Goal: Find contact information: Find contact information

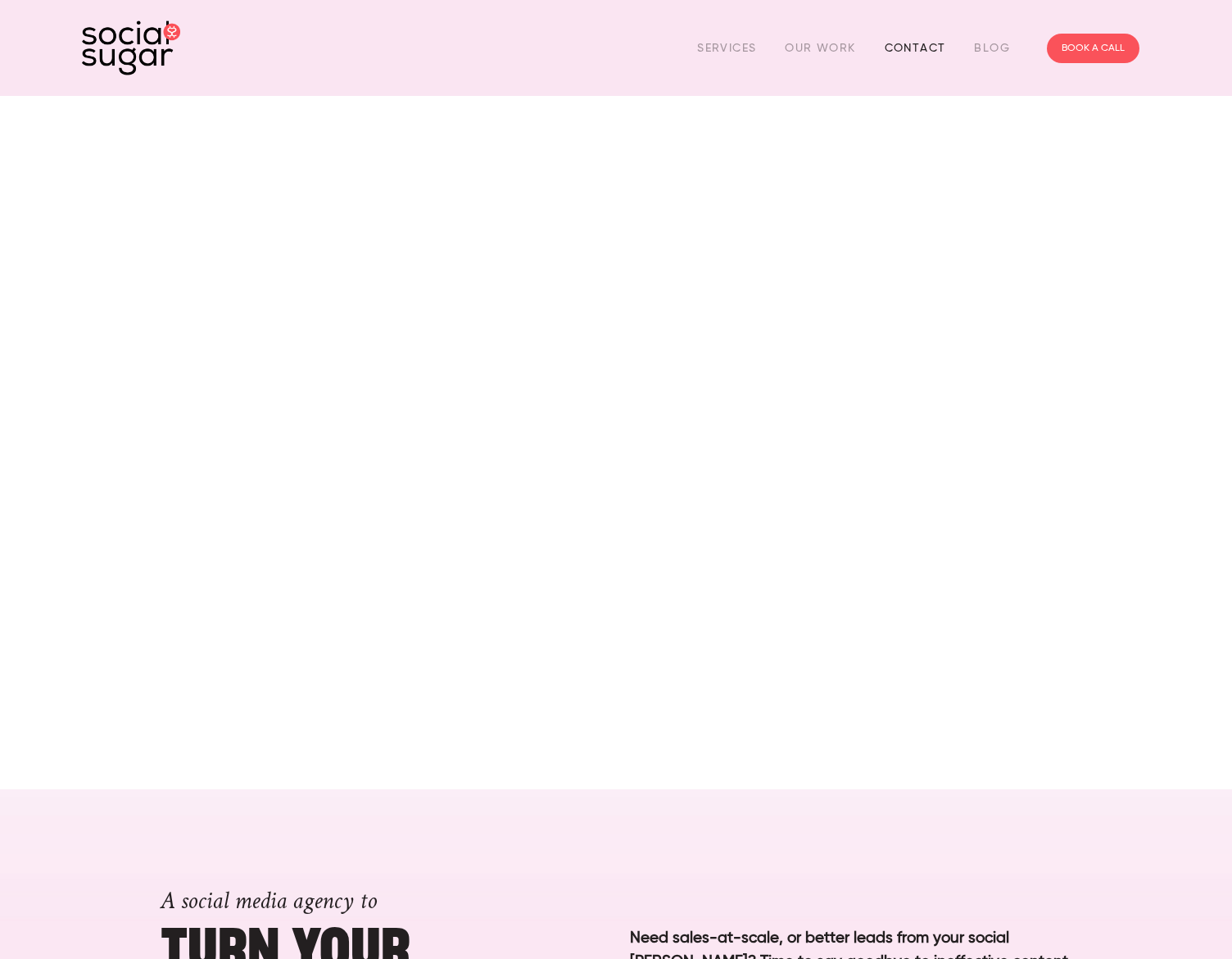
click at [907, 40] on link "Contact" at bounding box center [914, 48] width 61 height 26
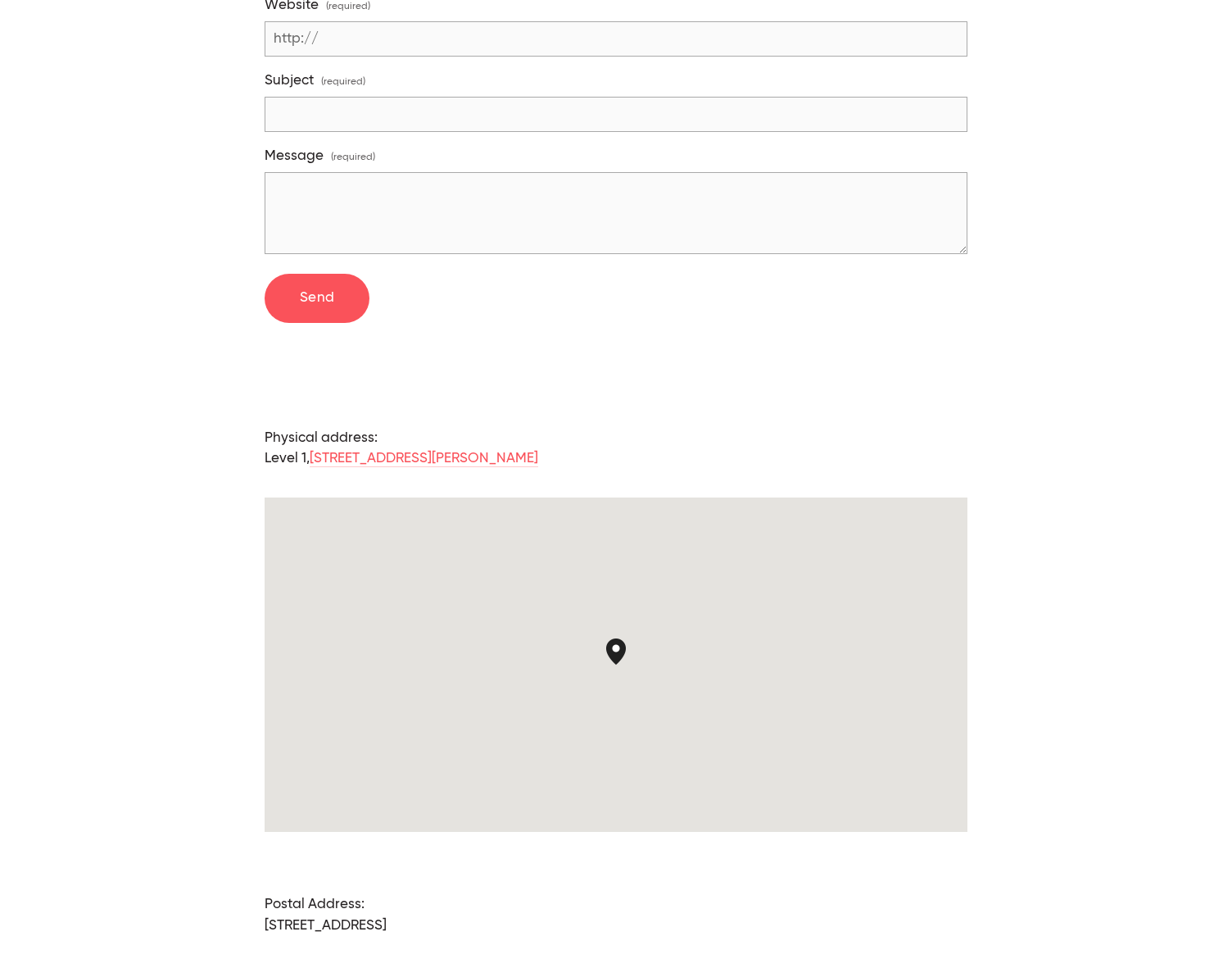
scroll to position [1078, 0]
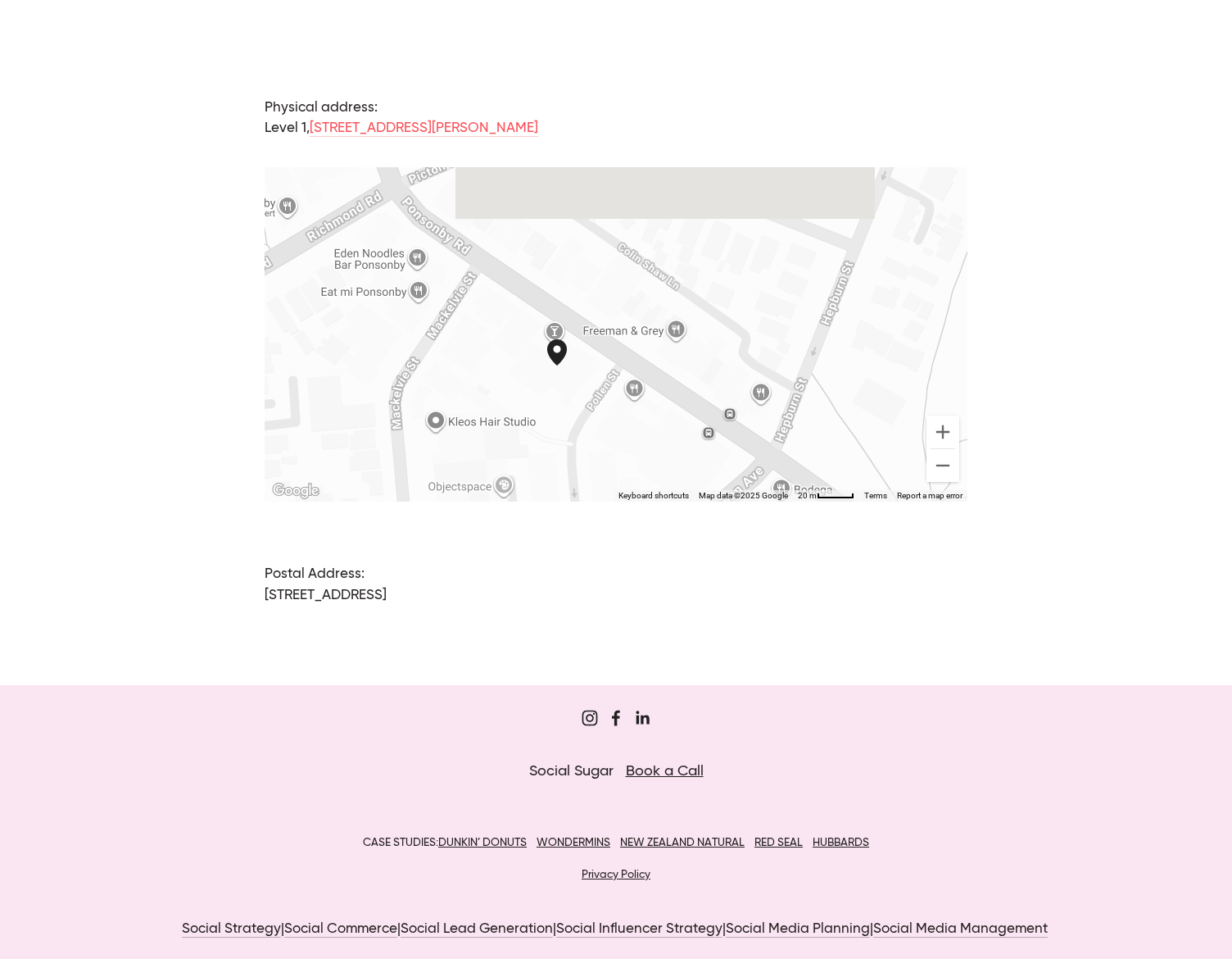
drag, startPoint x: 626, startPoint y: 235, endPoint x: 594, endPoint y: 297, distance: 69.8
click at [594, 297] on div at bounding box center [616, 334] width 703 height 334
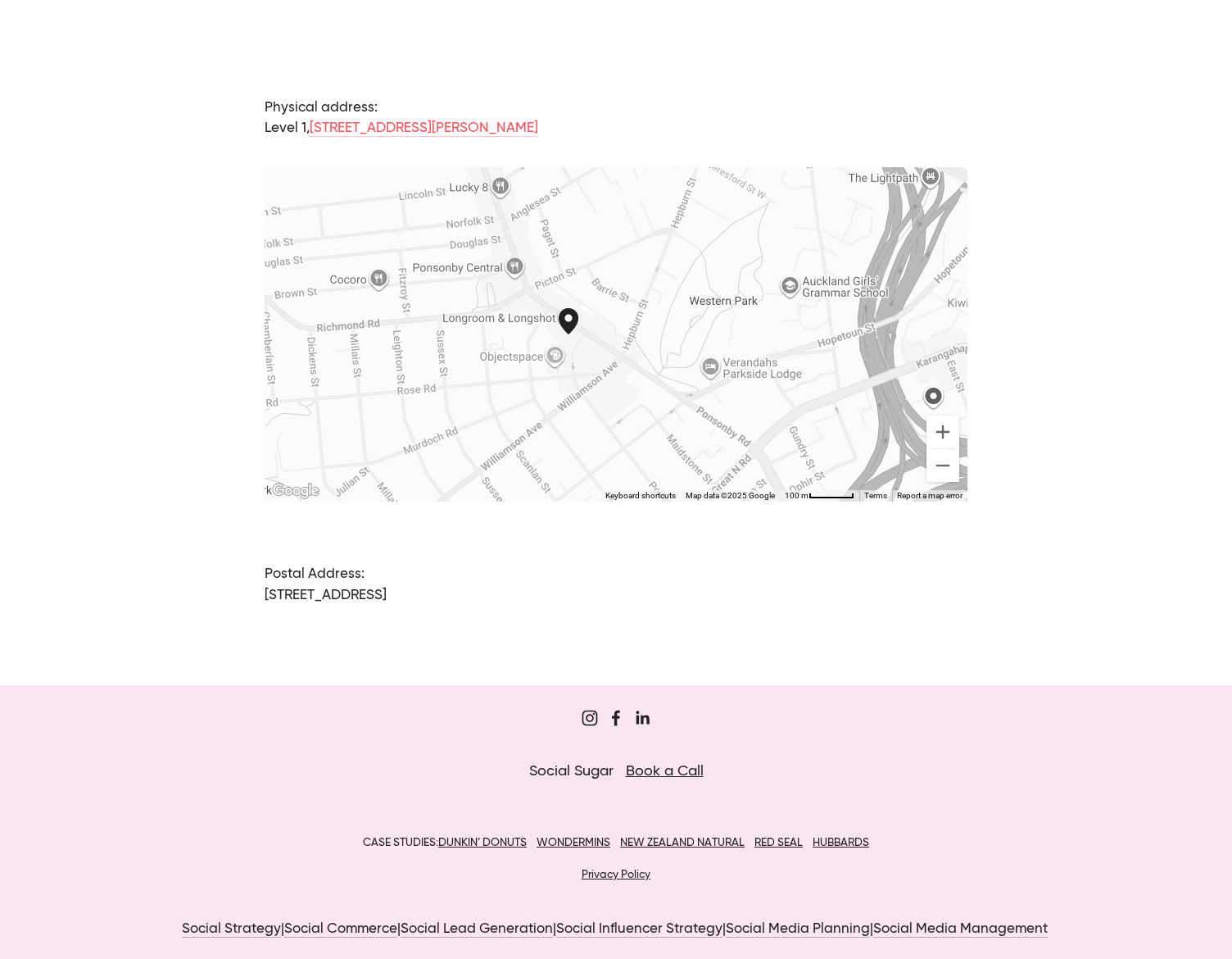
drag, startPoint x: 621, startPoint y: 294, endPoint x: 601, endPoint y: 310, distance: 25.6
click at [601, 310] on div at bounding box center [616, 334] width 703 height 334
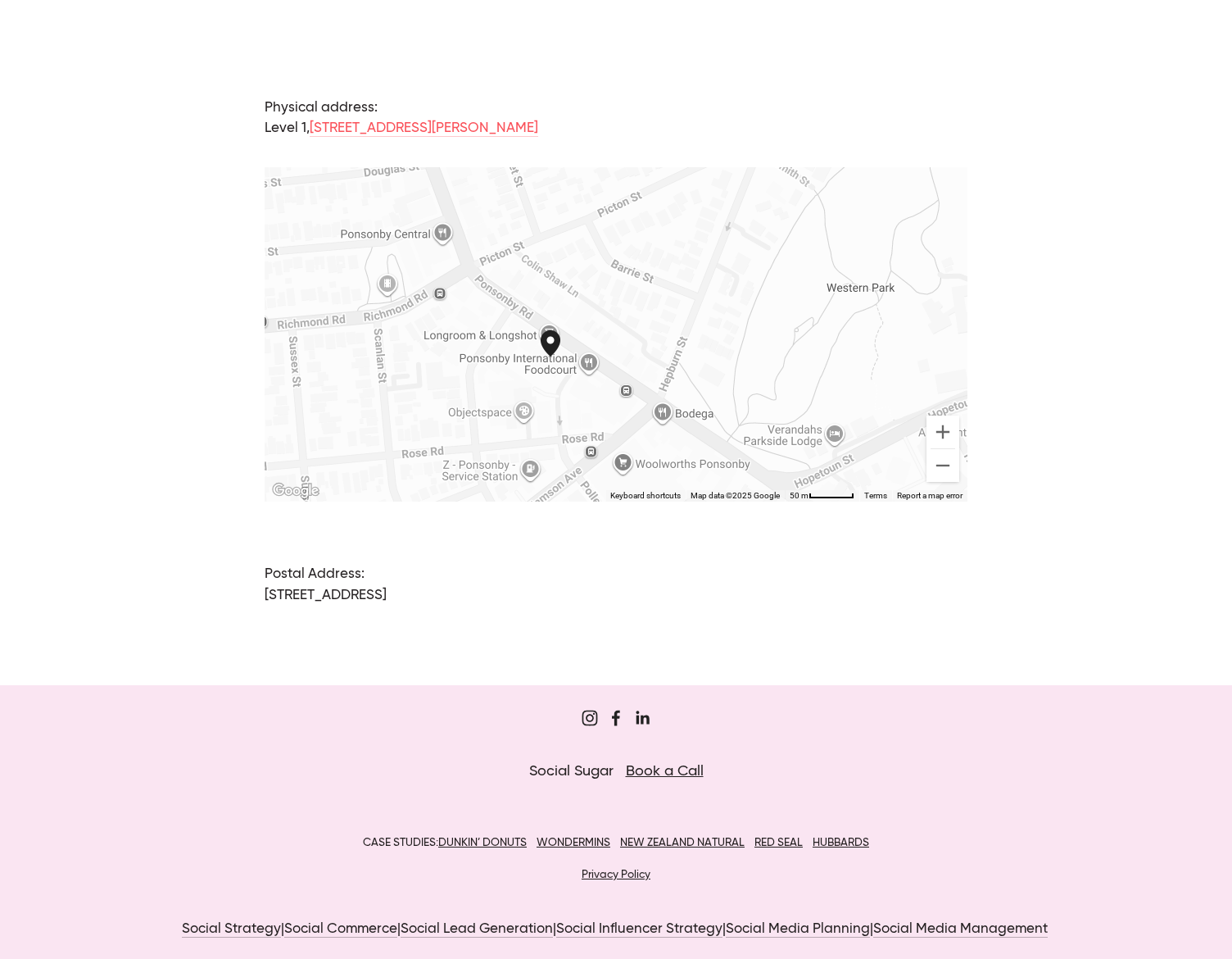
drag, startPoint x: 570, startPoint y: 308, endPoint x: 588, endPoint y: 311, distance: 18.2
click at [588, 311] on div at bounding box center [616, 334] width 703 height 334
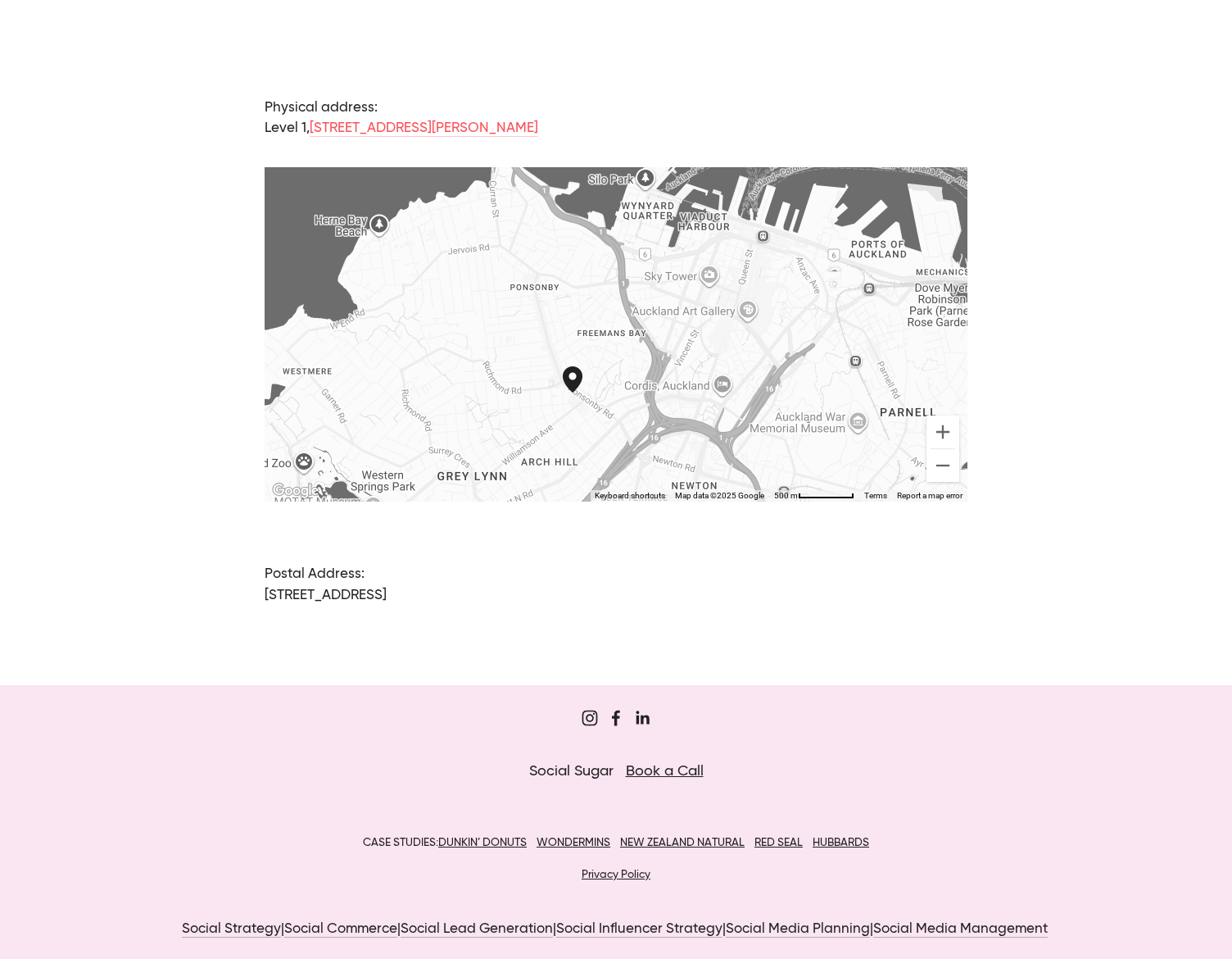
drag, startPoint x: 793, startPoint y: 294, endPoint x: 680, endPoint y: 336, distance: 120.6
click at [680, 336] on div at bounding box center [616, 334] width 703 height 334
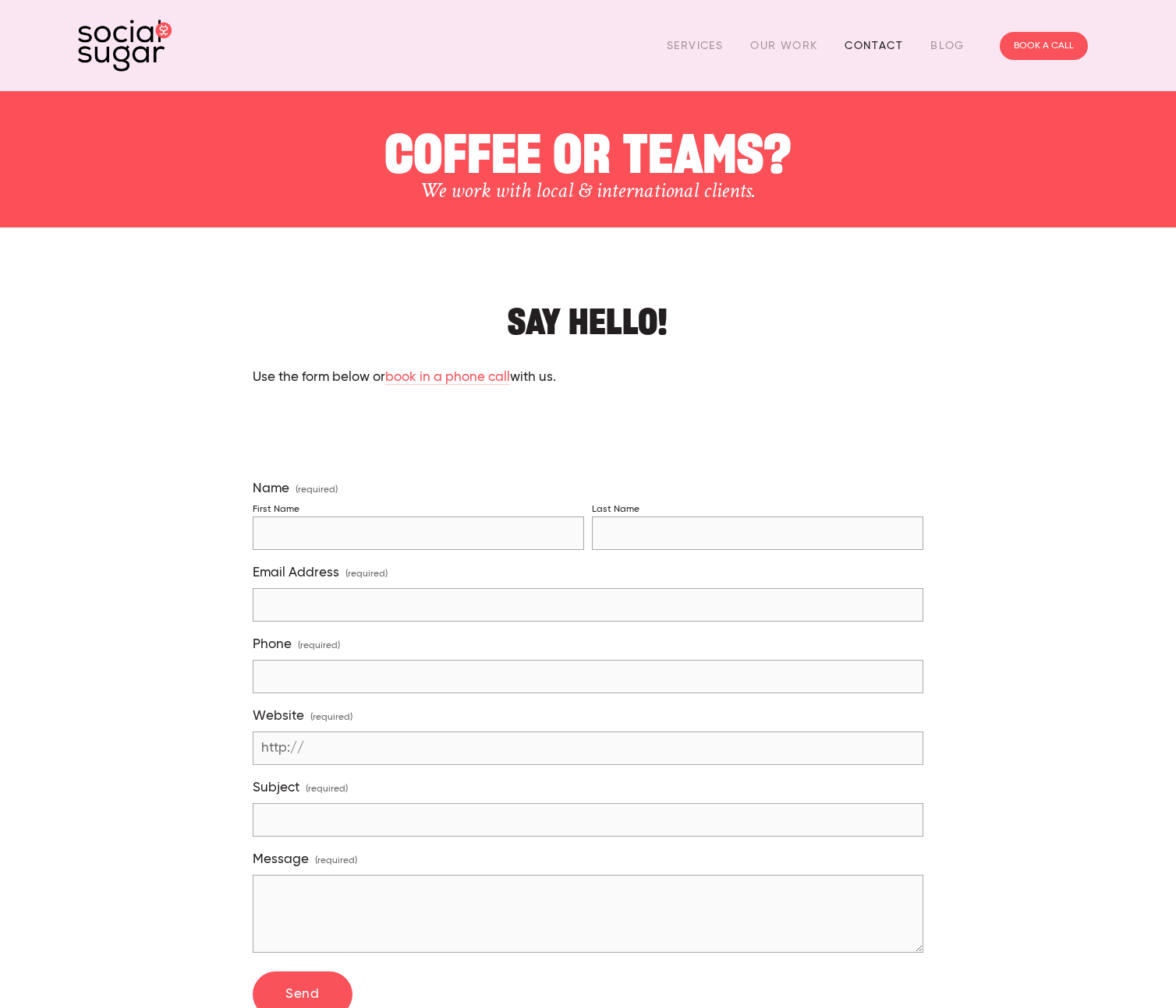
click at [876, 41] on link "Contact" at bounding box center [873, 45] width 58 height 24
